Goal: Check status: Check status

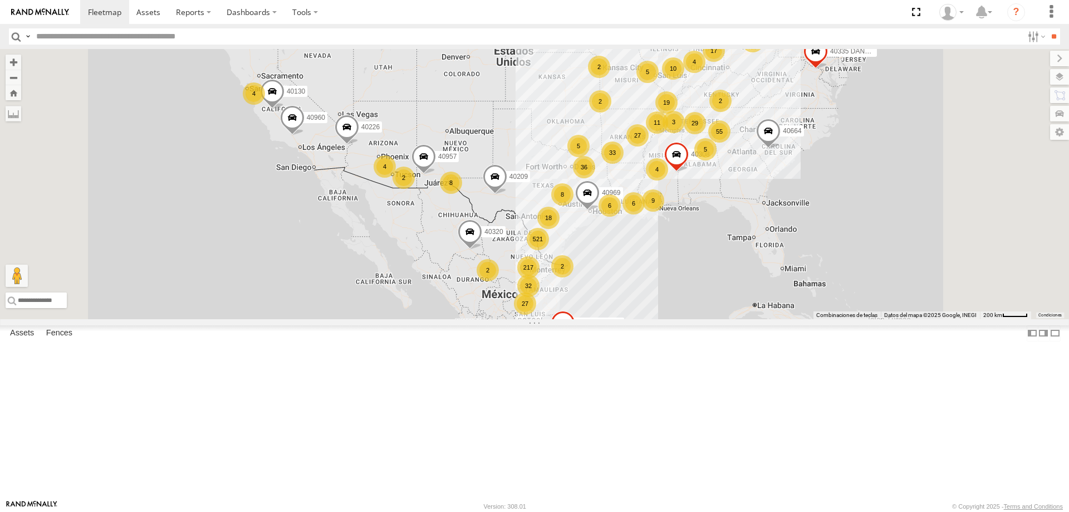
click at [337, 32] on input "text" at bounding box center [527, 36] width 991 height 16
type input "*****"
click at [1048, 28] on input "**" at bounding box center [1054, 36] width 13 height 16
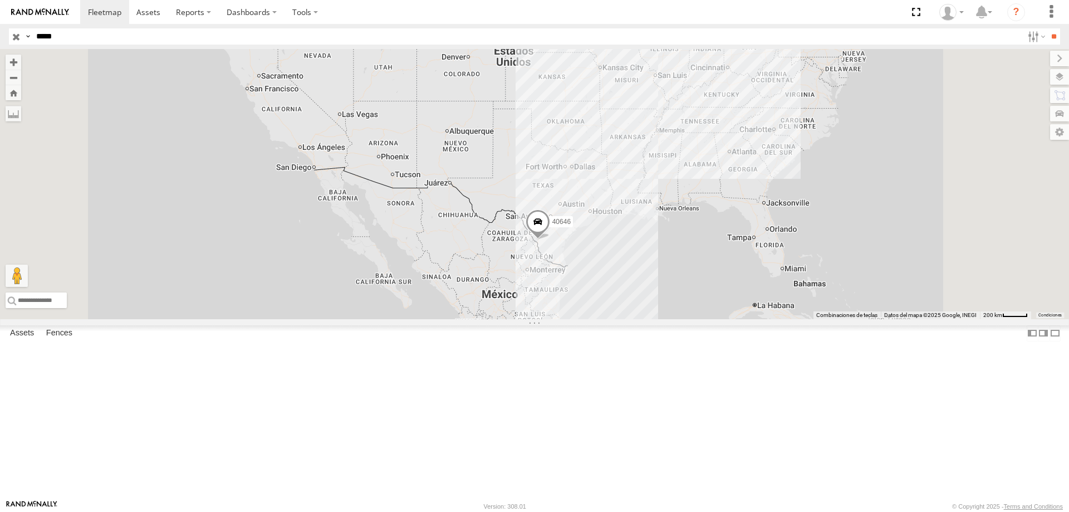
click at [0, 0] on div "40646" at bounding box center [0, 0] width 0 height 0
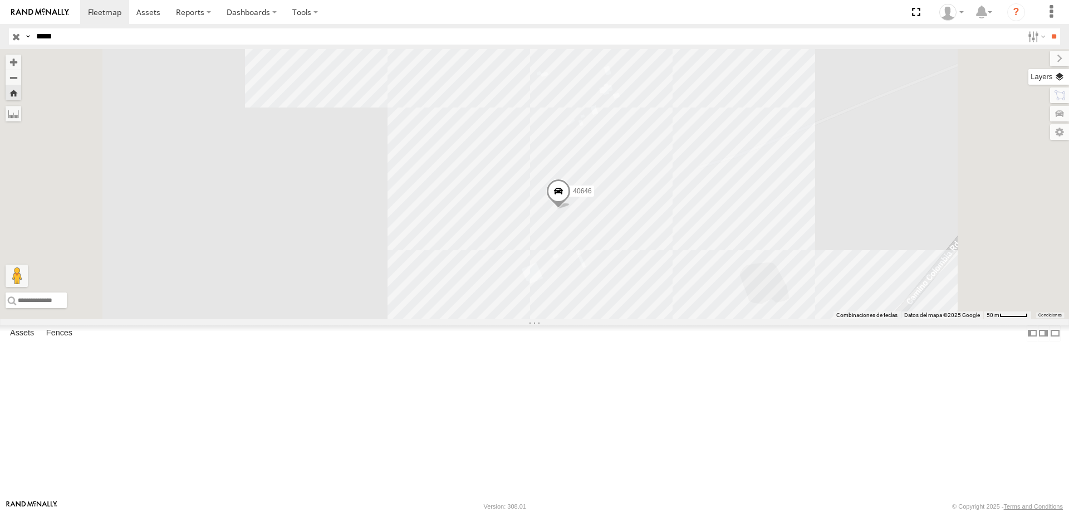
click at [1065, 80] on label at bounding box center [1049, 77] width 41 height 16
click at [0, 0] on div "Basemaps" at bounding box center [0, 0] width 0 height 0
click at [0, 0] on span "Basemaps" at bounding box center [0, 0] width 0 height 0
click at [0, 0] on div "Satellite + Roadmap" at bounding box center [0, 0] width 0 height 0
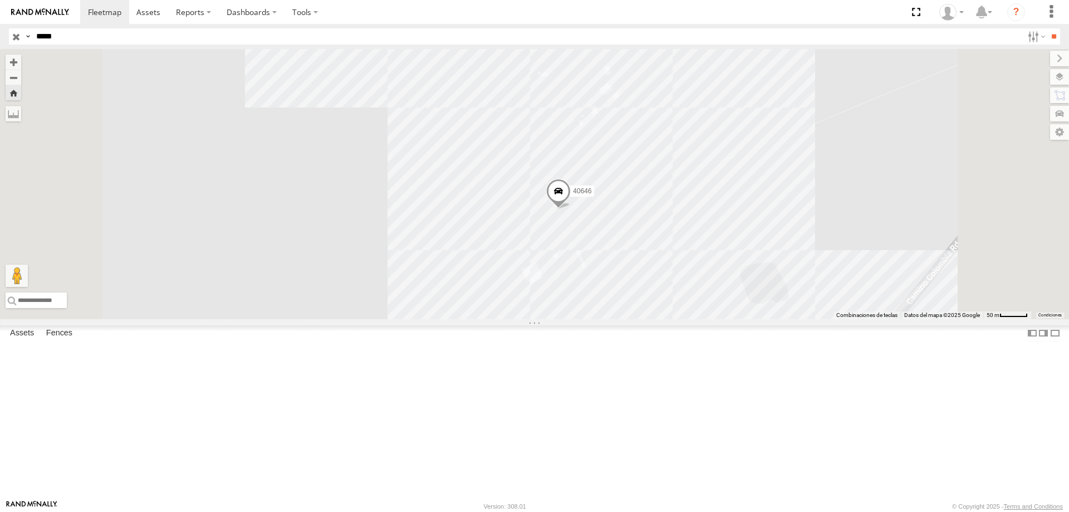
click at [0, 0] on div "Satellite + Roadmap" at bounding box center [0, 0] width 0 height 0
click at [0, 0] on span "Satellite + Roadmap" at bounding box center [0, 0] width 0 height 0
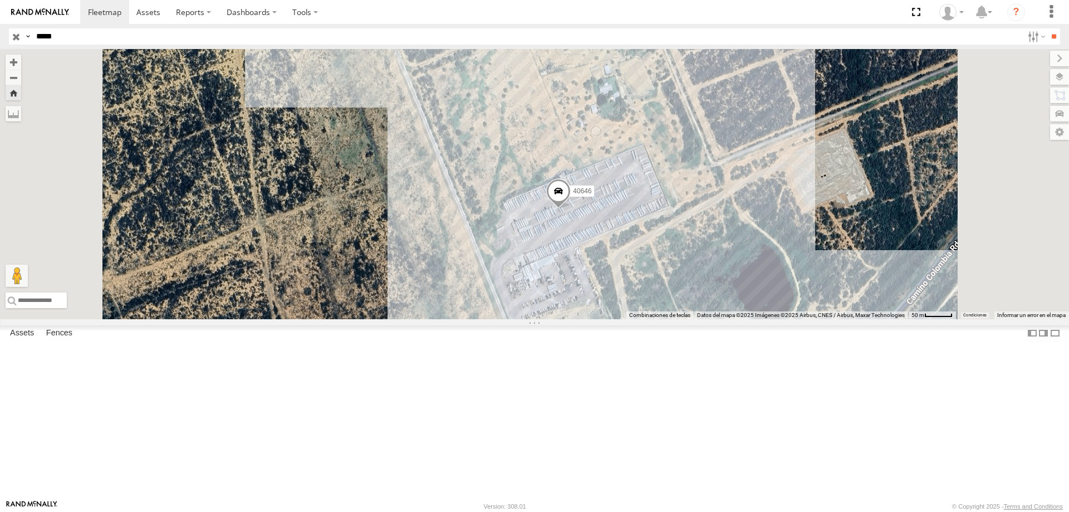
drag, startPoint x: 751, startPoint y: 236, endPoint x: 678, endPoint y: 195, distance: 83.5
click at [686, 200] on div "40646" at bounding box center [534, 184] width 1069 height 270
